Goal: Information Seeking & Learning: Learn about a topic

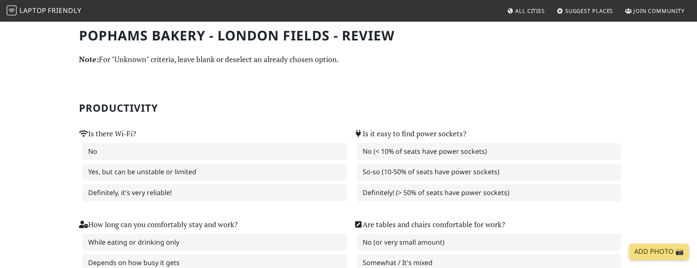
click at [62, 10] on span "Friendly" at bounding box center [64, 10] width 33 height 9
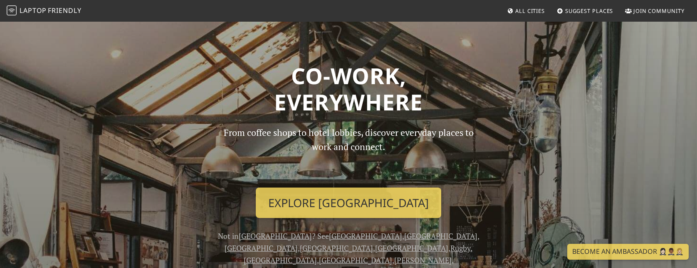
scroll to position [117, 0]
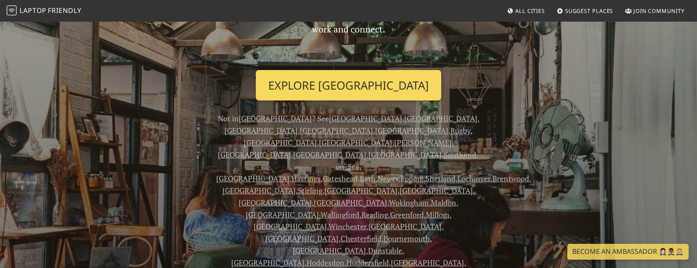
click at [372, 79] on link "Explore London" at bounding box center [349, 85] width 186 height 31
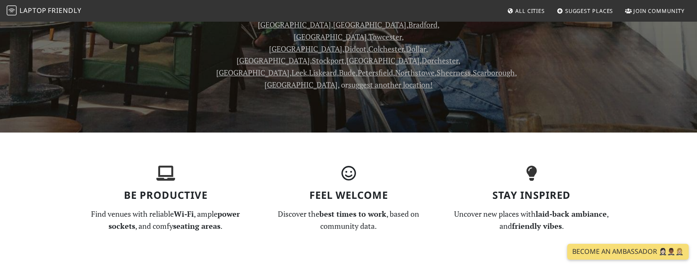
scroll to position [404, 0]
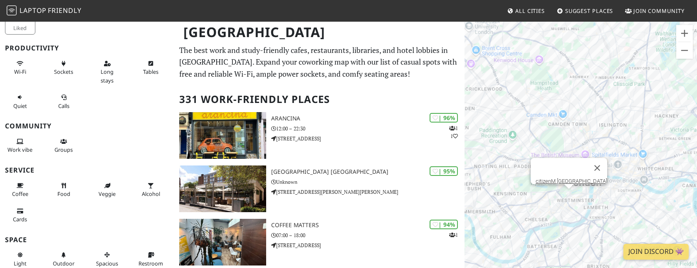
scroll to position [5, 0]
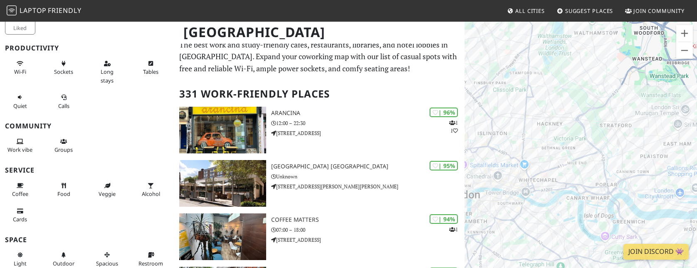
drag, startPoint x: 626, startPoint y: 91, endPoint x: 501, endPoint y: 103, distance: 125.4
click at [501, 103] on div "To navigate, press the arrow keys." at bounding box center [581, 155] width 233 height 268
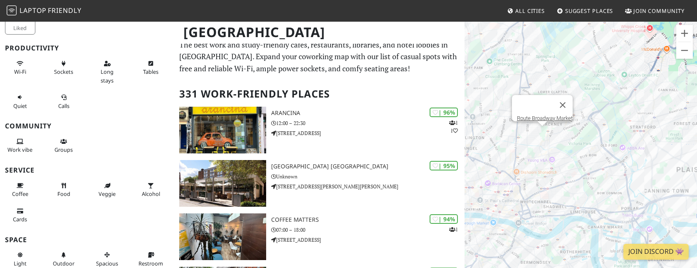
scroll to position [0, 0]
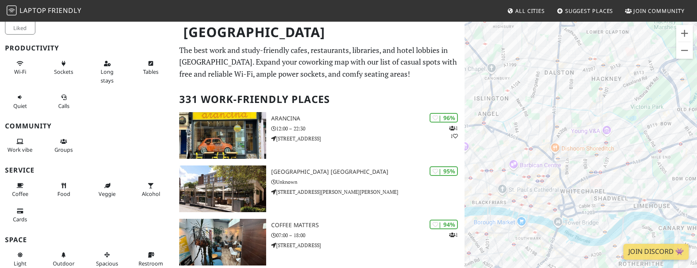
drag, startPoint x: 603, startPoint y: 123, endPoint x: 654, endPoint y: 75, distance: 69.5
click at [654, 75] on div "To navigate, press the arrow keys." at bounding box center [581, 155] width 233 height 268
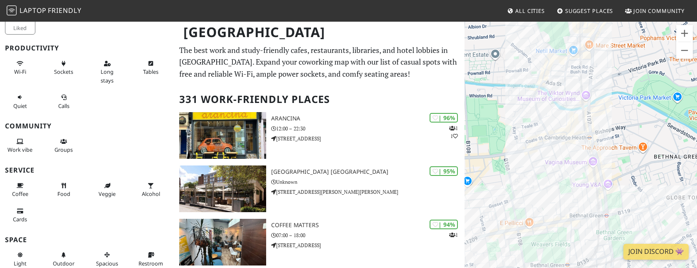
drag, startPoint x: 602, startPoint y: 113, endPoint x: 630, endPoint y: 57, distance: 61.8
click at [630, 57] on div "To navigate, press the arrow keys." at bounding box center [581, 155] width 233 height 268
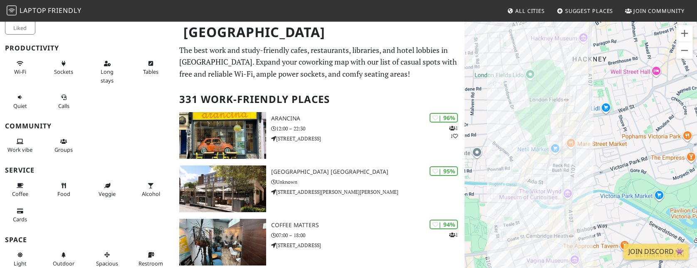
drag, startPoint x: 629, startPoint y: 58, endPoint x: 609, endPoint y: 157, distance: 101.3
click at [609, 157] on div "To navigate, press the arrow keys." at bounding box center [581, 155] width 233 height 268
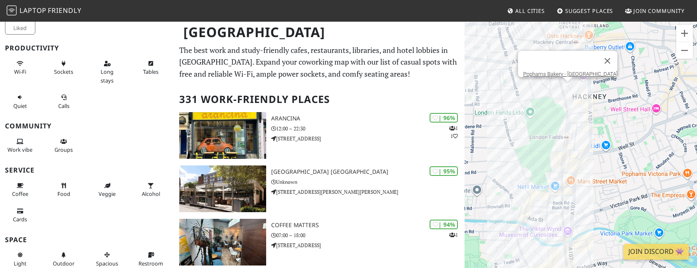
click at [568, 87] on div "To navigate, press the arrow keys. Pophams Bakery - London Fields" at bounding box center [581, 155] width 233 height 268
click at [523, 214] on div "To navigate, press the arrow keys. Pophams Bakery - London Fields Market Cafe H…" at bounding box center [581, 155] width 233 height 268
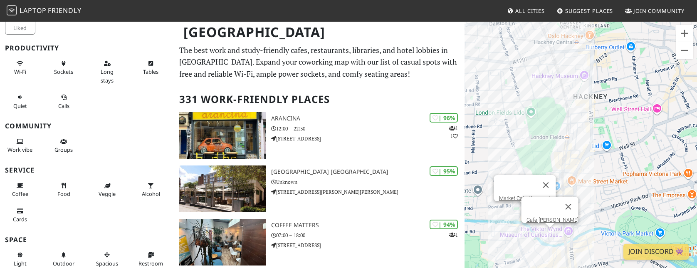
click at [551, 235] on div "To navigate, press the arrow keys. Market Cafe Haggerston Cafe Cecilia" at bounding box center [581, 155] width 233 height 268
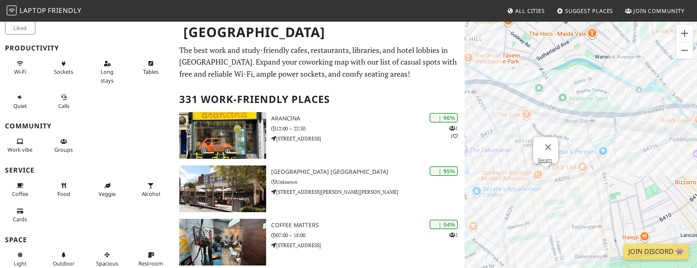
click at [546, 171] on div "To navigate, press the arrow keys. Cafe Cecilia Beam" at bounding box center [581, 155] width 233 height 268
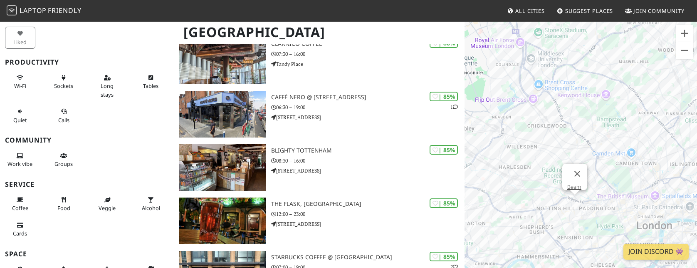
scroll to position [1246, 0]
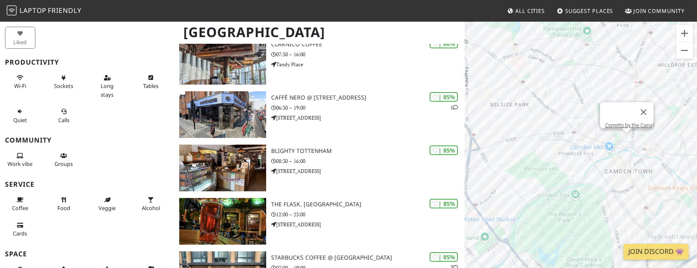
click at [625, 141] on div "To navigate, press the arrow keys. Beam Corretto by the Canal" at bounding box center [581, 155] width 233 height 268
click at [627, 158] on div "To navigate, press the arrow keys. Corretto by the Canal Camden town Market" at bounding box center [581, 155] width 233 height 268
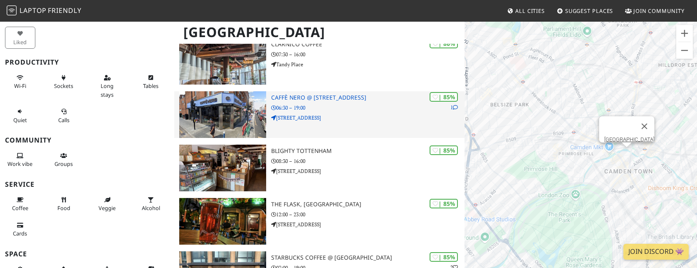
drag, startPoint x: 526, startPoint y: 119, endPoint x: 397, endPoint y: 135, distance: 130.0
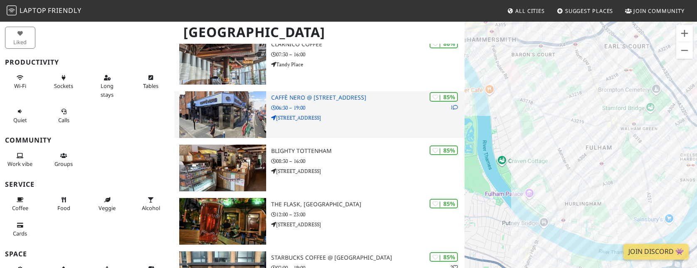
drag, startPoint x: 586, startPoint y: 121, endPoint x: 404, endPoint y: 98, distance: 183.3
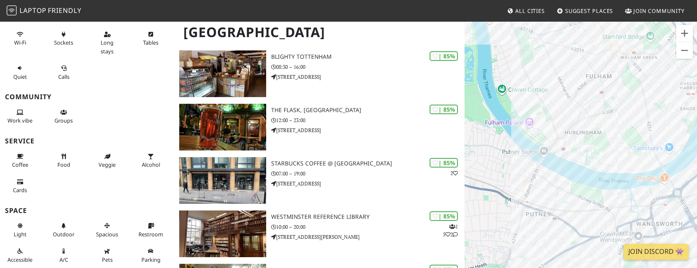
scroll to position [1341, 0]
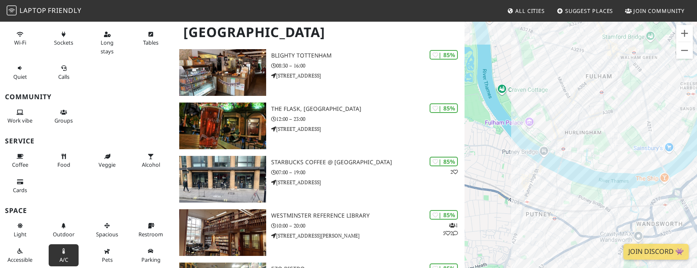
click at [62, 255] on button "A/C" at bounding box center [64, 255] width 30 height 22
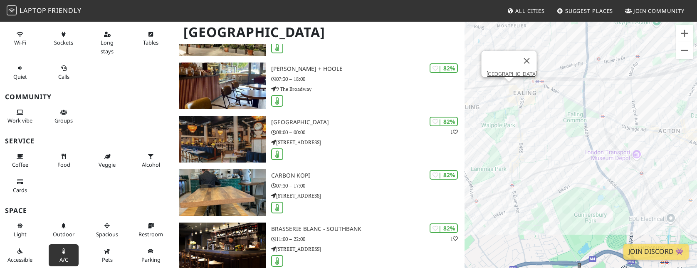
scroll to position [1323, 0]
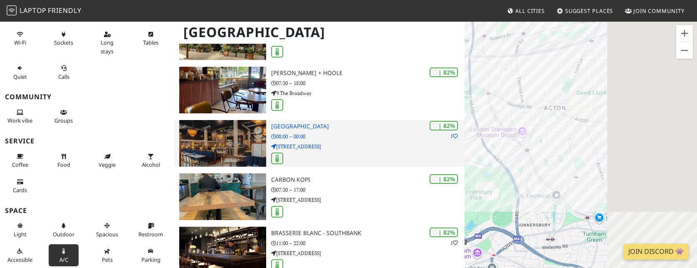
drag, startPoint x: 627, startPoint y: 145, endPoint x: 425, endPoint y: 119, distance: 203.4
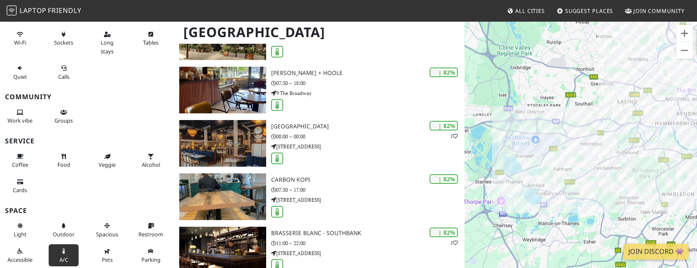
drag, startPoint x: 611, startPoint y: 116, endPoint x: 484, endPoint y: 108, distance: 127.6
click at [484, 108] on div "To navigate, press the arrow keys. Camden town Market" at bounding box center [581, 155] width 233 height 268
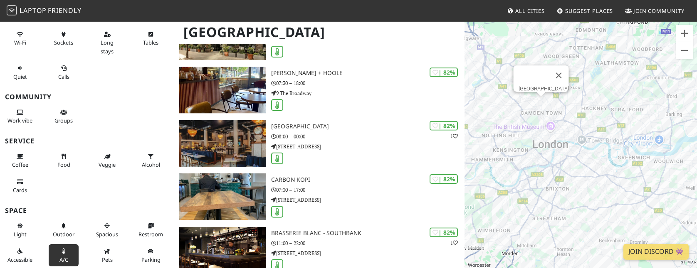
drag, startPoint x: 657, startPoint y: 92, endPoint x: 602, endPoint y: 143, distance: 74.8
click at [602, 143] on div "To navigate, press the arrow keys. Camden town Market" at bounding box center [581, 155] width 233 height 268
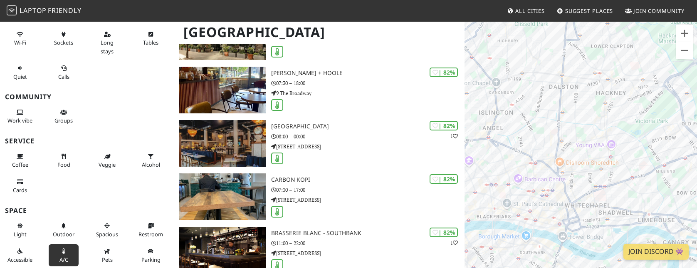
drag, startPoint x: 557, startPoint y: 114, endPoint x: 623, endPoint y: 176, distance: 91.2
click at [623, 176] on div "To navigate, press the arrow keys. Camden town Market" at bounding box center [581, 155] width 233 height 268
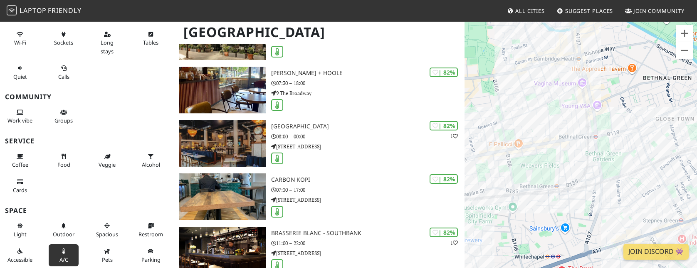
drag, startPoint x: 623, startPoint y: 40, endPoint x: 613, endPoint y: 77, distance: 38.2
click at [613, 77] on div "To navigate, press the arrow keys. Camden town Market" at bounding box center [581, 155] width 233 height 268
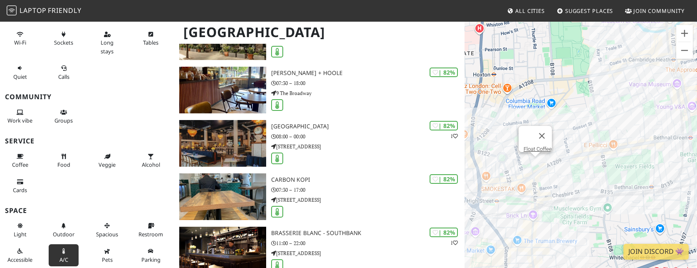
click at [538, 162] on div "To navigate, press the arrow keys. Camden town Market Float Coffee" at bounding box center [581, 155] width 233 height 268
click at [546, 158] on div "To navigate, press the arrow keys. Float Coffee Holy Shot Coffee" at bounding box center [581, 155] width 233 height 268
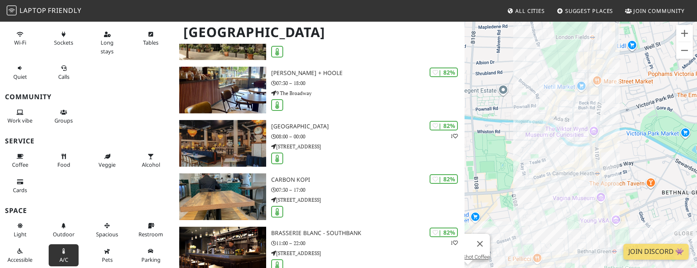
drag, startPoint x: 621, startPoint y: 77, endPoint x: 544, endPoint y: 192, distance: 139.2
click at [544, 192] on div "To navigate, press the arrow keys. Holy Shot Coffee" at bounding box center [581, 155] width 233 height 268
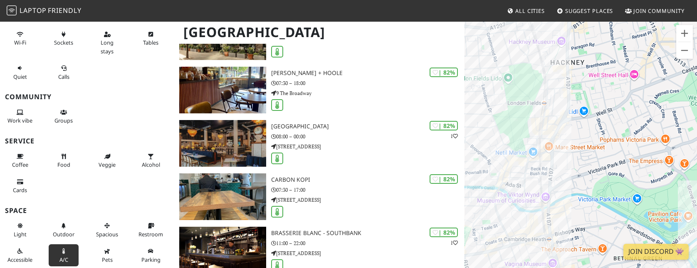
drag, startPoint x: 585, startPoint y: 119, endPoint x: 535, endPoint y: 196, distance: 92.1
click at [535, 196] on div "To navigate, press the arrow keys. Holy Shot Coffee" at bounding box center [581, 155] width 233 height 268
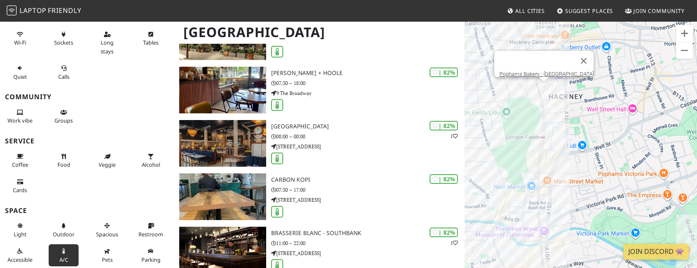
click at [545, 81] on div at bounding box center [544, 79] width 10 height 5
click at [544, 71] on link "Pophams Bakery - London Fields" at bounding box center [546, 74] width 94 height 6
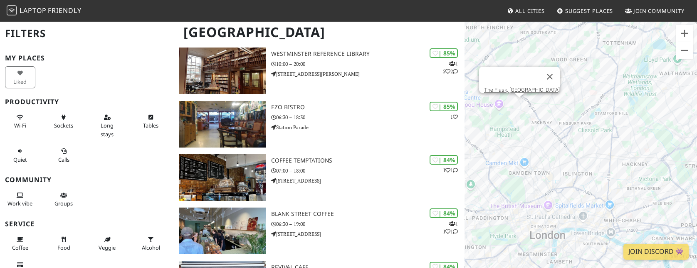
scroll to position [1504, 0]
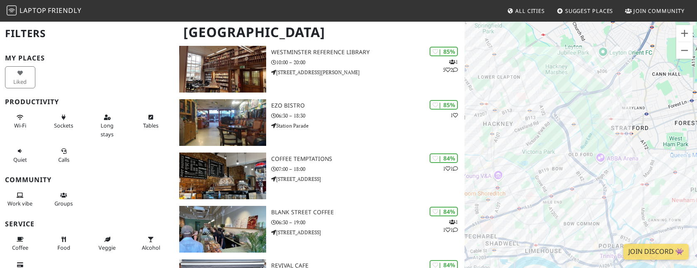
drag, startPoint x: 536, startPoint y: 138, endPoint x: 628, endPoint y: 106, distance: 97.0
click at [628, 106] on div "To navigate, press the arrow keys." at bounding box center [581, 155] width 233 height 268
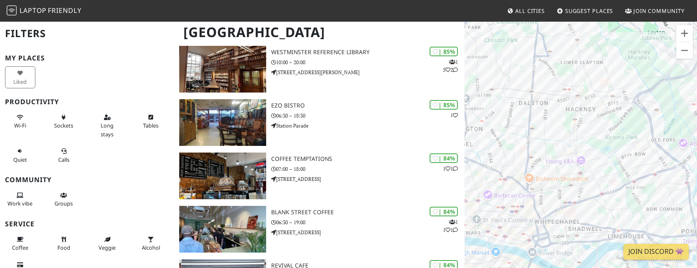
drag, startPoint x: 540, startPoint y: 129, endPoint x: 625, endPoint y: 116, distance: 86.4
click at [625, 116] on div "To navigate, press the arrow keys." at bounding box center [581, 155] width 233 height 268
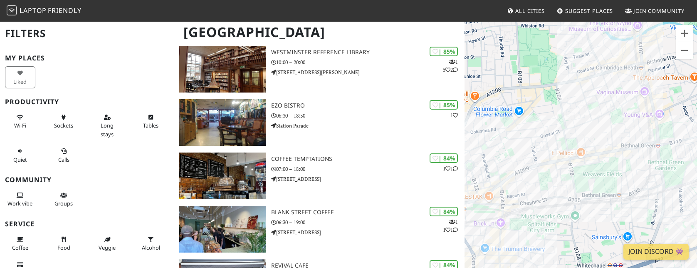
drag, startPoint x: 591, startPoint y: 157, endPoint x: 604, endPoint y: 29, distance: 128.9
click at [604, 29] on div "To navigate, press the arrow keys." at bounding box center [581, 155] width 233 height 268
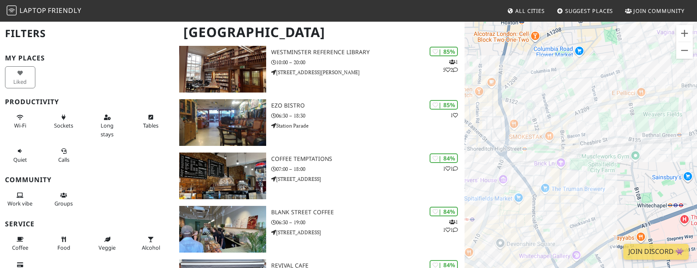
drag, startPoint x: 538, startPoint y: 172, endPoint x: 592, endPoint y: 128, distance: 69.1
click at [592, 128] on div "To navigate, press the arrow keys." at bounding box center [581, 155] width 233 height 268
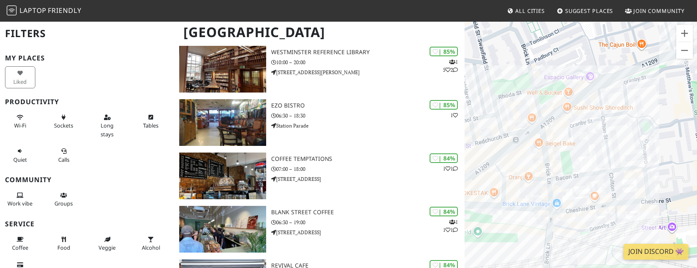
drag, startPoint x: 549, startPoint y: 121, endPoint x: 626, endPoint y: 147, distance: 81.4
click at [626, 147] on div "To navigate, press the arrow keys." at bounding box center [581, 155] width 233 height 268
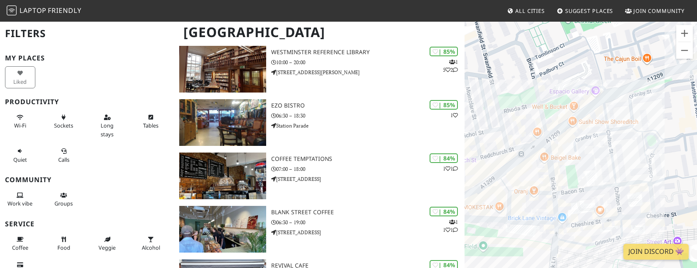
click at [593, 82] on div "To navigate, press the arrow keys." at bounding box center [581, 155] width 233 height 268
click at [592, 87] on div "To navigate, press the arrow keys. Holy Shot Coffee" at bounding box center [581, 155] width 233 height 268
click at [594, 82] on div at bounding box center [590, 83] width 10 height 5
click at [605, 59] on button "Close" at bounding box center [602, 64] width 20 height 20
click at [592, 71] on link "Coffee Matters" at bounding box center [594, 73] width 35 height 6
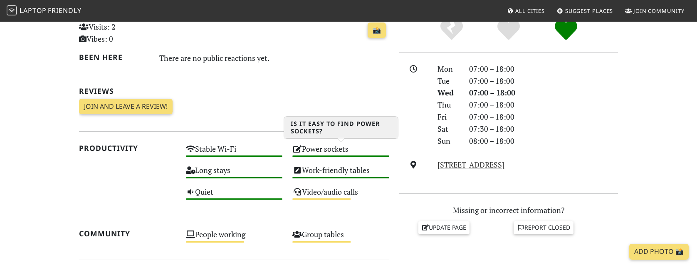
scroll to position [497, 0]
